Goal: Navigation & Orientation: Find specific page/section

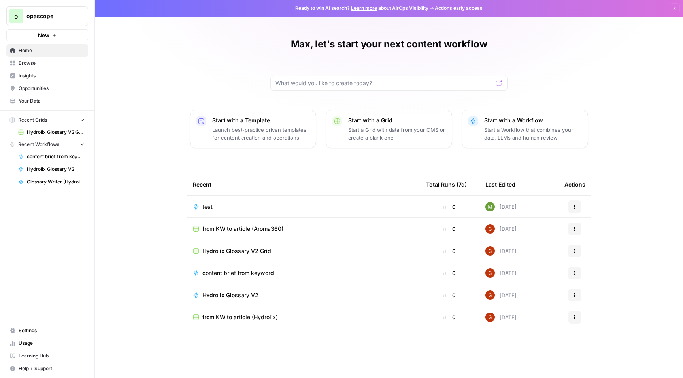
click at [45, 106] on link "Your Data" at bounding box center [47, 101] width 82 height 13
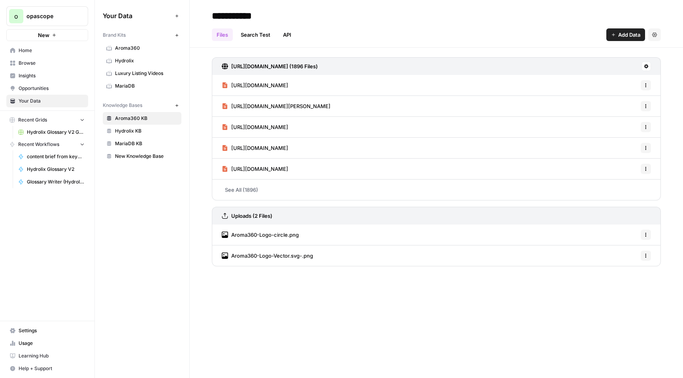
click at [141, 87] on span "MariaDB" at bounding box center [146, 86] width 63 height 7
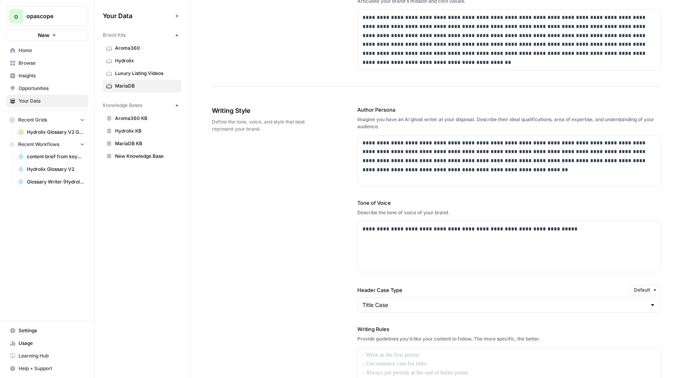
scroll to position [392, 0]
